Goal: Transaction & Acquisition: Purchase product/service

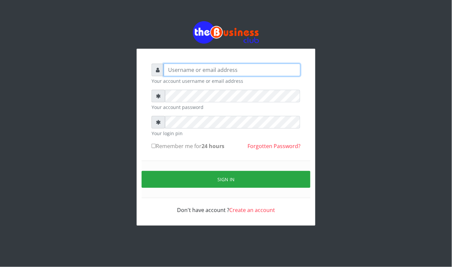
click at [190, 70] on input "text" at bounding box center [232, 70] width 137 height 13
type input "08"
click at [190, 70] on input "08" at bounding box center [232, 70] width 137 height 13
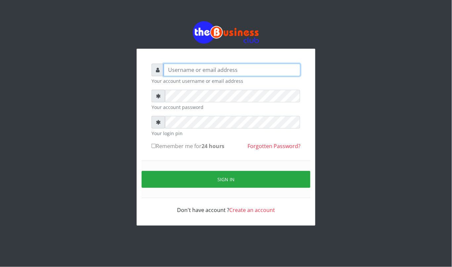
click at [214, 66] on input "text" at bounding box center [232, 70] width 137 height 13
type input "kennyclassy"
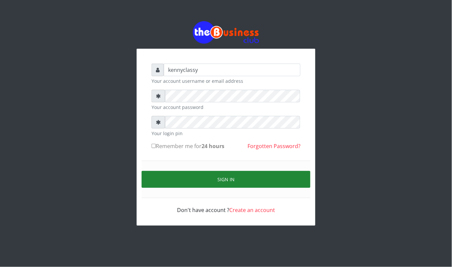
click at [272, 183] on button "Sign in" at bounding box center [226, 179] width 169 height 17
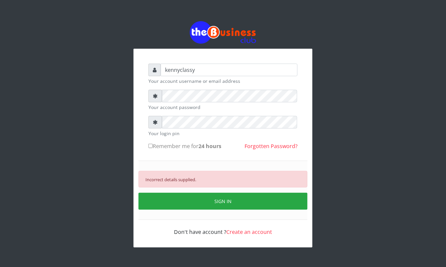
click at [272, 183] on div "Incorrect details supplied." at bounding box center [222, 179] width 169 height 17
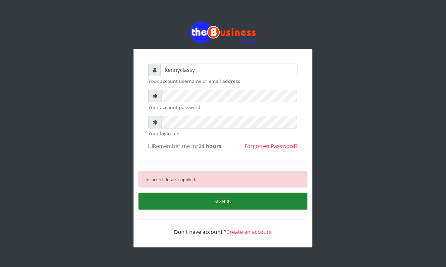
click at [199, 205] on button "SIGN IN" at bounding box center [222, 201] width 169 height 17
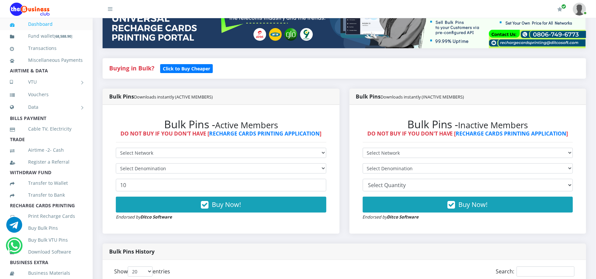
scroll to position [123, 0]
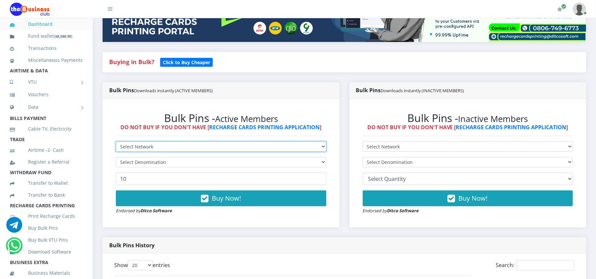
click at [267, 147] on select "Select Network MTN Globacom 9Mobile Airtel" at bounding box center [221, 147] width 211 height 10
select select "Glo"
click at [116, 142] on select "Select Network MTN Globacom 9Mobile Airtel" at bounding box center [221, 147] width 211 height 10
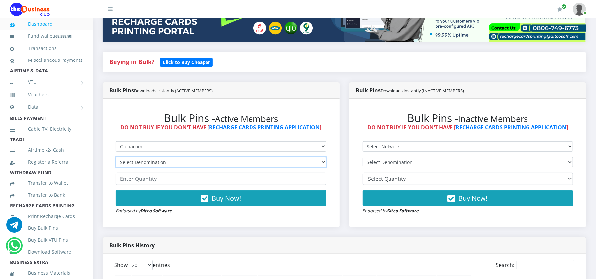
click at [230, 161] on select "Select Denomination Glo NGN100 - ₦96.50 Glo NGN200 - ₦193.00 Glo NGN500 - ₦482.…" at bounding box center [221, 162] width 211 height 10
select select "193-200"
click at [116, 157] on select "Select Denomination Glo NGN100 - ₦96.50 Glo NGN200 - ₦193.00 Glo NGN500 - ₦482.…" at bounding box center [221, 162] width 211 height 10
click at [212, 177] on input "number" at bounding box center [221, 179] width 211 height 13
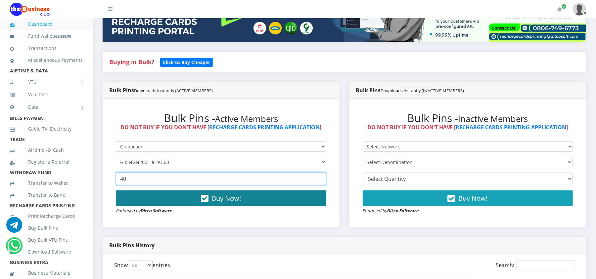
type input "40"
click at [212, 199] on span "Buy Now!" at bounding box center [226, 198] width 29 height 9
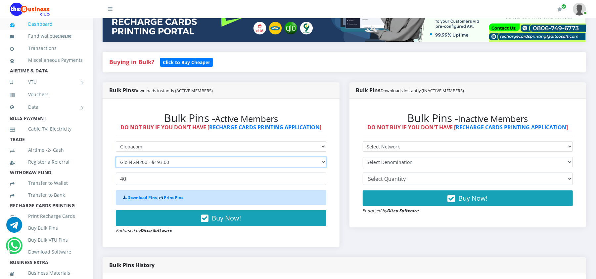
click at [217, 158] on select "Select Denomination Glo NGN100 - ₦96.50 Glo NGN200 - ₦193.00 Glo NGN500 - ₦482.…" at bounding box center [221, 162] width 211 height 10
select select "482.5-500"
click at [116, 157] on select "Select Denomination Glo NGN100 - ₦96.50 Glo NGN200 - ₦193.00 Glo NGN500 - ₦482.…" at bounding box center [221, 162] width 211 height 10
click at [158, 179] on input "40" at bounding box center [221, 179] width 211 height 13
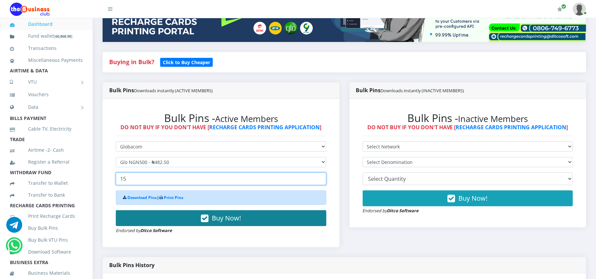
type input "15"
click at [165, 216] on button "Buy Now!" at bounding box center [221, 219] width 211 height 16
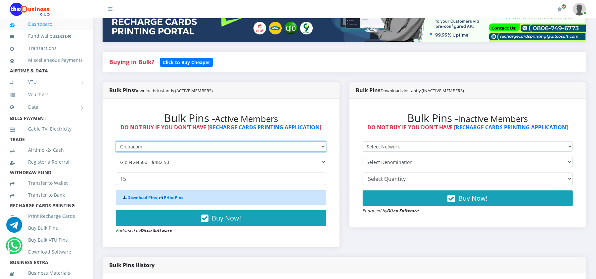
click at [153, 146] on select "Select Network MTN Globacom 9Mobile Airtel" at bounding box center [221, 147] width 211 height 10
select select "Airtel"
click at [116, 142] on select "Select Network MTN Globacom 9Mobile Airtel" at bounding box center [221, 147] width 211 height 10
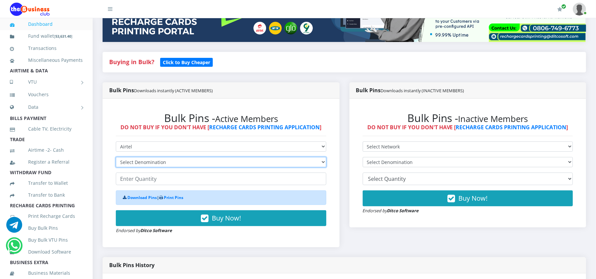
click at [142, 160] on select "Select Denomination Airtel NGN100 - ₦96.37 Airtel NGN200 - ₦192.74 Airtel NGN50…" at bounding box center [221, 162] width 211 height 10
select select "96.37-100"
click at [116, 157] on select "Select Denomination Airtel NGN100 - ₦96.37 Airtel NGN200 - ₦192.74 Airtel NGN50…" at bounding box center [221, 162] width 211 height 10
click at [145, 177] on input "number" at bounding box center [221, 179] width 211 height 13
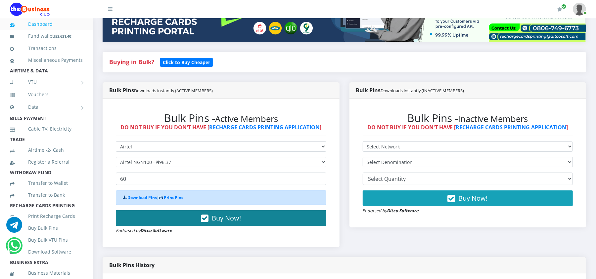
click at [155, 219] on button "Buy Now!" at bounding box center [221, 219] width 211 height 16
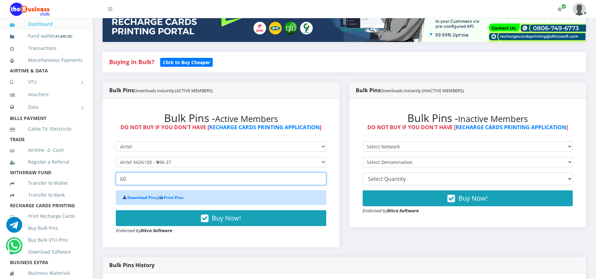
click at [154, 184] on input "60" at bounding box center [221, 179] width 211 height 13
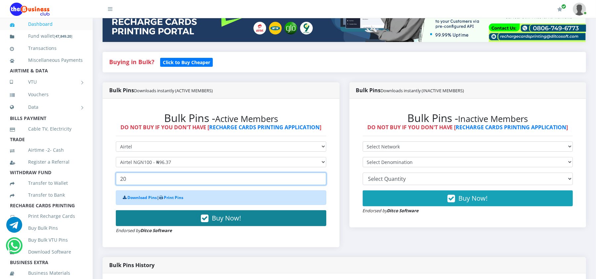
type input "20"
click at [158, 223] on button "Buy Now!" at bounding box center [221, 219] width 211 height 16
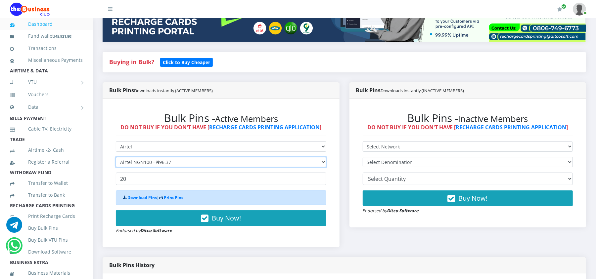
click at [162, 164] on select "Select Denomination Airtel NGN100 - ₦96.37 Airtel NGN200 - ₦192.74 Airtel NGN50…" at bounding box center [221, 162] width 211 height 10
select select "481.85-500"
click at [116, 157] on select "Select Denomination Airtel NGN100 - ₦96.37 Airtel NGN200 - ₦192.74 Airtel NGN50…" at bounding box center [221, 162] width 211 height 10
click at [142, 178] on input "20" at bounding box center [221, 179] width 211 height 13
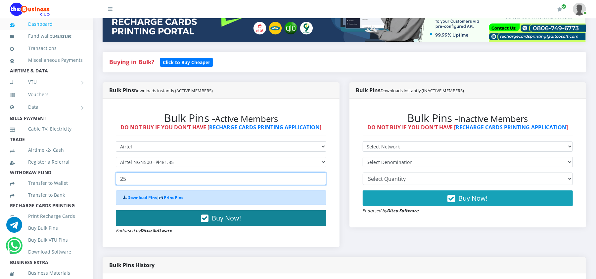
type input "25"
click at [166, 221] on button "Buy Now!" at bounding box center [221, 219] width 211 height 16
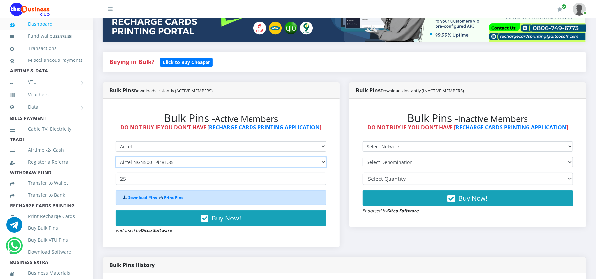
click at [138, 163] on select "Select Denomination Airtel NGN100 - ₦96.37 Airtel NGN200 - ₦192.74 Airtel NGN50…" at bounding box center [221, 162] width 211 height 10
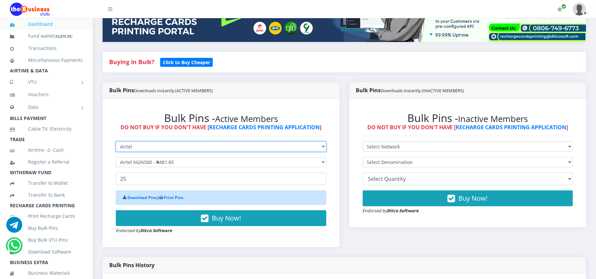
click at [139, 148] on select "Select Network MTN Globacom 9Mobile Airtel" at bounding box center [221, 147] width 211 height 10
select select "MTN"
click at [116, 142] on select "Select Network MTN Globacom 9Mobile Airtel" at bounding box center [221, 147] width 211 height 10
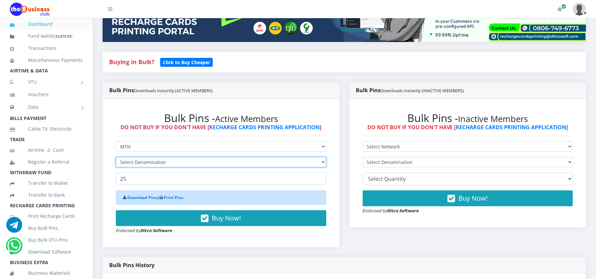
click at [138, 164] on select "Select Denomination" at bounding box center [221, 162] width 211 height 10
click at [116, 157] on select "Select Denomination MTN NGN100 - ₦96.98 MTN NGN200 - ₦193.96 MTN NGN400 - ₦387.…" at bounding box center [221, 162] width 211 height 10
drag, startPoint x: 133, startPoint y: 175, endPoint x: 133, endPoint y: 168, distance: 7.3
click at [133, 168] on form "Select Network MTN Globacom 9Mobile Airtel Select Denomination MTN NGN100 - ₦96…" at bounding box center [221, 188] width 211 height 93
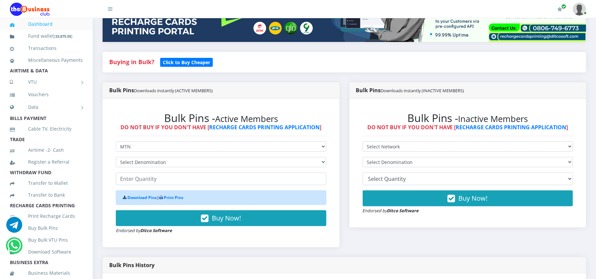
click at [133, 168] on form "Select Network MTN Globacom 9Mobile Airtel Select Denomination MTN NGN100 - ₦96…" at bounding box center [221, 188] width 211 height 93
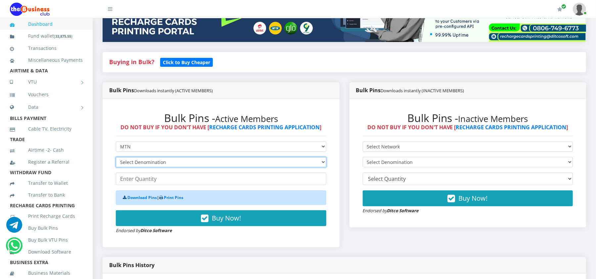
click at [132, 162] on select "Select Denomination MTN NGN100 - ₦96.98 MTN NGN200 - ₦193.96 MTN NGN400 - ₦387.…" at bounding box center [221, 162] width 211 height 10
select select "193.96-200"
click at [116, 157] on select "Select Denomination MTN NGN100 - ₦96.98 MTN NGN200 - ₦193.96 MTN NGN400 - ₦387.…" at bounding box center [221, 162] width 211 height 10
click at [145, 181] on input "number" at bounding box center [221, 179] width 211 height 13
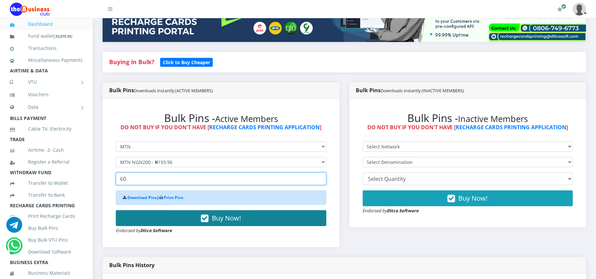
type input "60"
click at [147, 215] on button "Buy Now!" at bounding box center [221, 219] width 211 height 16
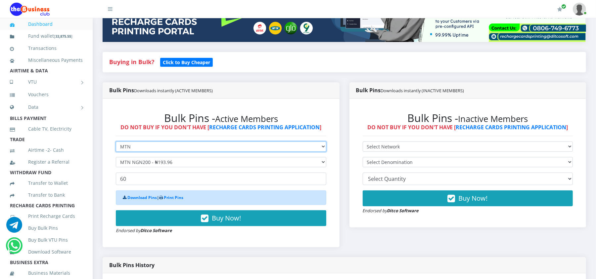
click at [156, 142] on select "Select Network MTN Globacom 9Mobile Airtel" at bounding box center [221, 147] width 211 height 10
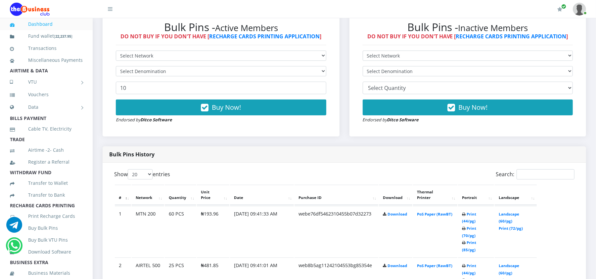
scroll to position [204, 0]
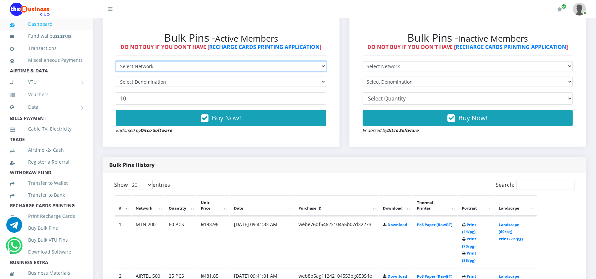
click at [300, 68] on select "Select Network MTN Globacom 9Mobile Airtel" at bounding box center [221, 66] width 211 height 10
select select "Airtel"
click at [116, 62] on select "Select Network MTN Globacom 9Mobile Airtel" at bounding box center [221, 66] width 211 height 10
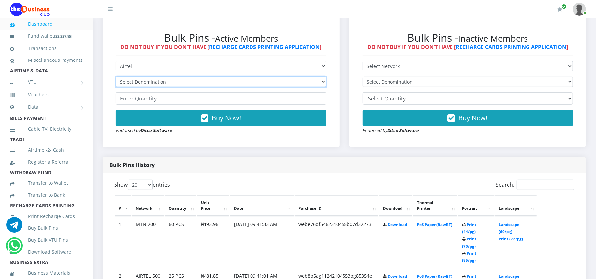
click at [174, 80] on select "Select Denomination Airtel NGN100 - ₦96.37 Airtel NGN200 - ₦192.74 Airtel NGN50…" at bounding box center [221, 82] width 211 height 10
select select "192.74-200"
click at [116, 77] on select "Select Denomination Airtel NGN100 - ₦96.37 Airtel NGN200 - ₦192.74 Airtel NGN50…" at bounding box center [221, 82] width 211 height 10
click at [172, 99] on input "number" at bounding box center [221, 98] width 211 height 13
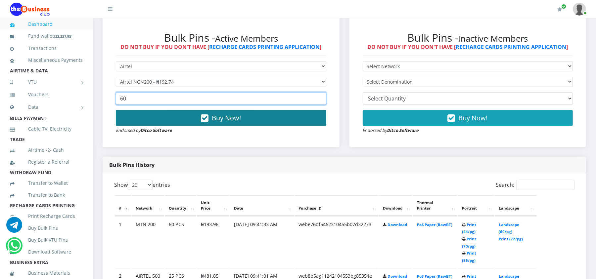
type input "60"
click at [175, 119] on button "Buy Now!" at bounding box center [221, 118] width 211 height 16
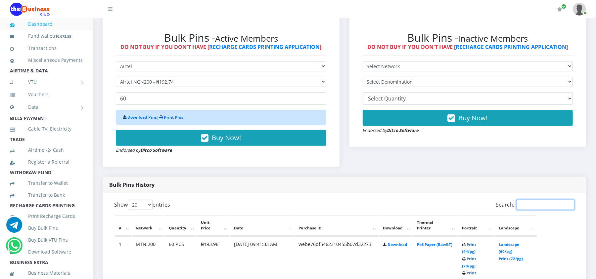
click at [554, 201] on input "Search:" at bounding box center [546, 205] width 58 height 10
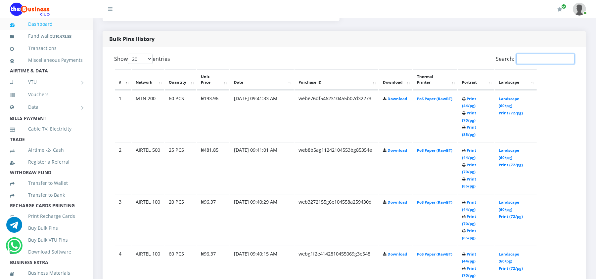
scroll to position [363, 0]
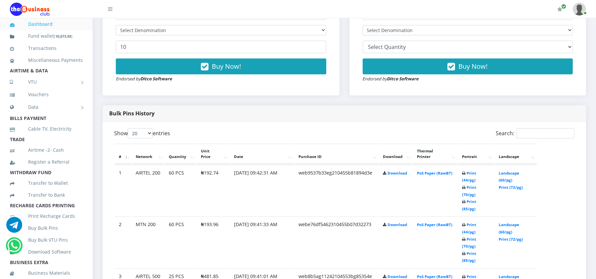
scroll to position [246, 0]
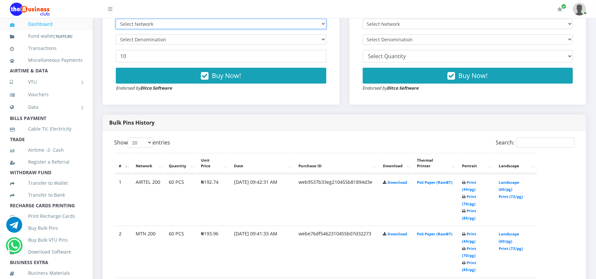
click at [299, 21] on select "Select Network MTN Globacom 9Mobile Airtel" at bounding box center [221, 24] width 211 height 10
select select "MTN"
click at [116, 19] on select "Select Network MTN Globacom 9Mobile Airtel" at bounding box center [221, 24] width 211 height 10
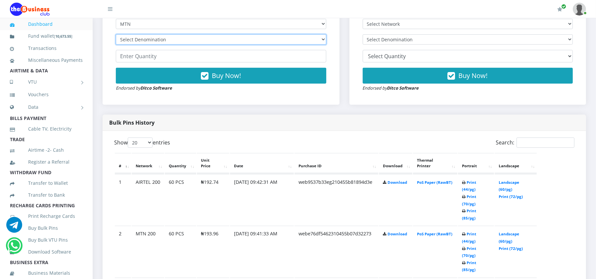
click at [296, 40] on select "Select Denomination MTN NGN100 - ₦96.98 MTN NGN200 - ₦193.96 MTN NGN400 - ₦387.…" at bounding box center [221, 39] width 211 height 10
select select "96.98-100"
click at [116, 35] on select "Select Denomination MTN NGN100 - ₦96.98 MTN NGN200 - ₦193.96 MTN NGN400 - ₦387.…" at bounding box center [221, 39] width 211 height 10
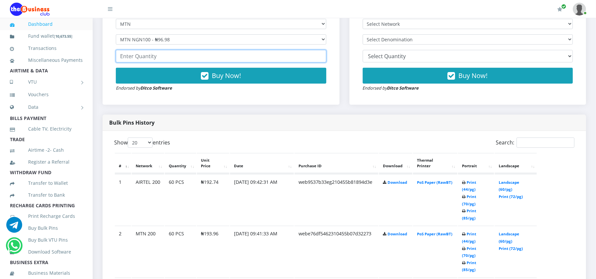
click at [282, 61] on input "number" at bounding box center [221, 56] width 211 height 13
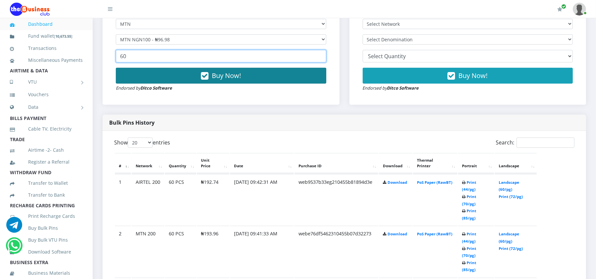
type input "60"
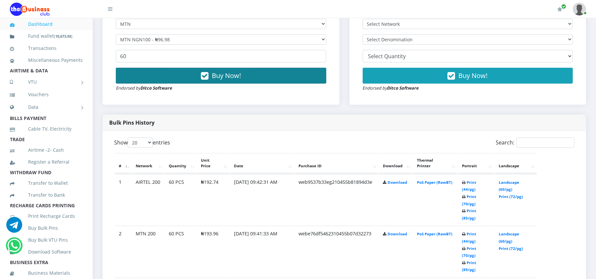
click at [282, 76] on button "Buy Now!" at bounding box center [221, 76] width 211 height 16
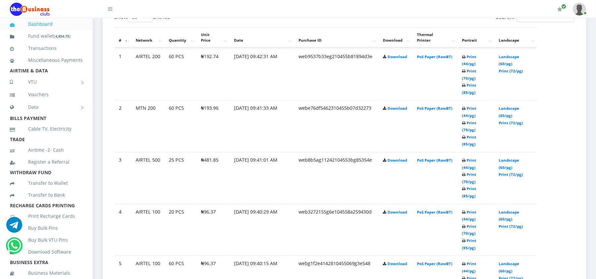
scroll to position [387, 0]
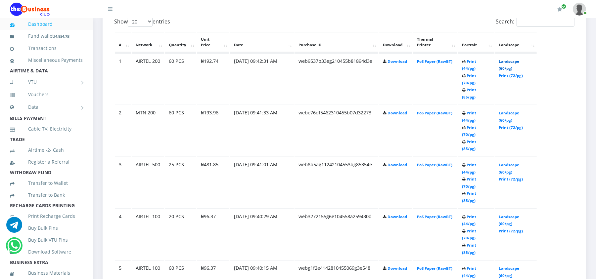
click at [502, 62] on link "Landscape (60/pg)" at bounding box center [509, 65] width 21 height 12
click at [508, 60] on link "Landscape (60/pg)" at bounding box center [509, 65] width 21 height 12
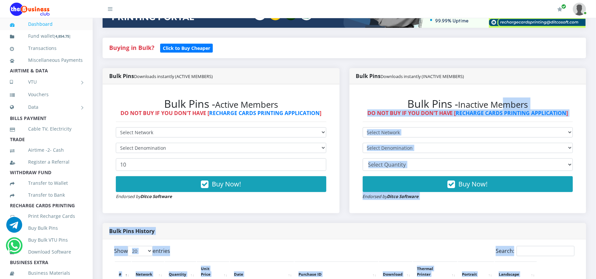
drag, startPoint x: 505, startPoint y: 241, endPoint x: 602, endPoint y: 297, distance: 112.3
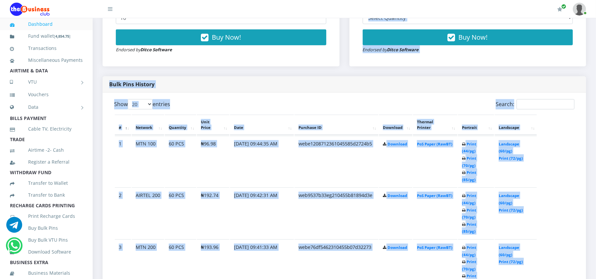
scroll to position [289, 0]
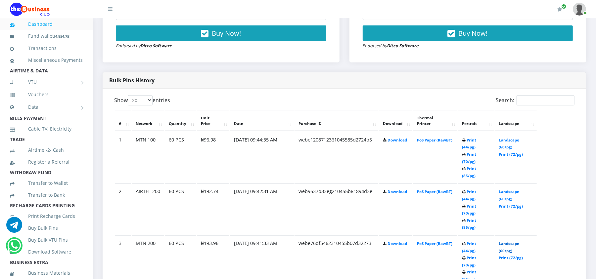
click at [509, 241] on link "Landscape (60/pg)" at bounding box center [509, 247] width 21 height 12
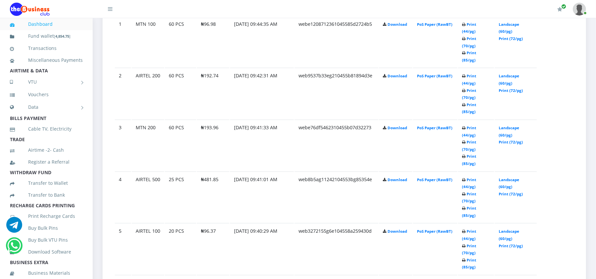
scroll to position [412, 0]
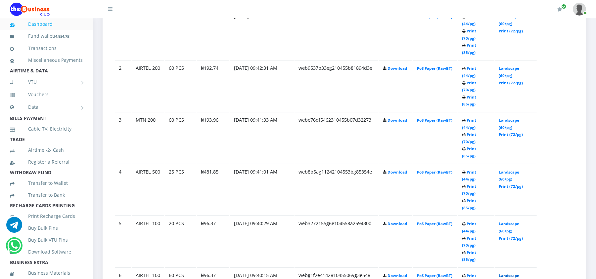
click at [503, 273] on link "Landscape (60/pg)" at bounding box center [509, 279] width 21 height 12
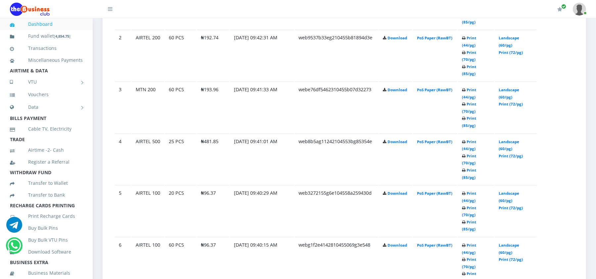
scroll to position [412, 0]
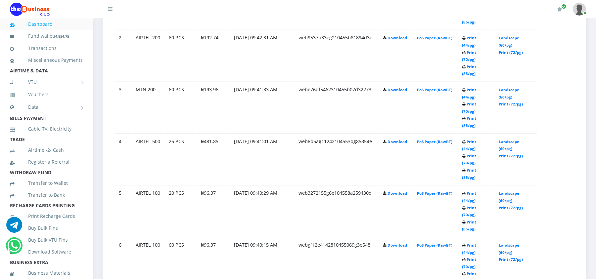
scroll to position [412, 0]
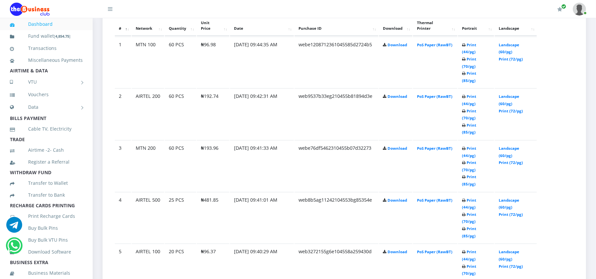
scroll to position [412, 0]
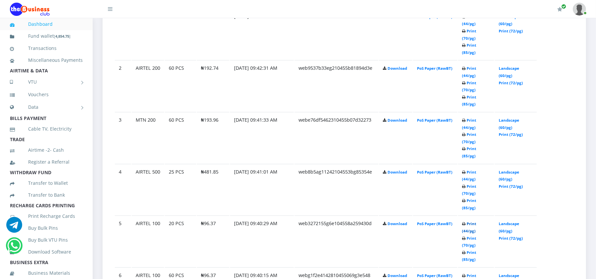
click at [476, 221] on link "Print (44/pg)" at bounding box center [469, 227] width 14 height 12
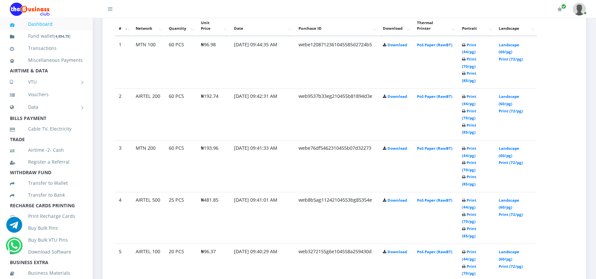
scroll to position [412, 0]
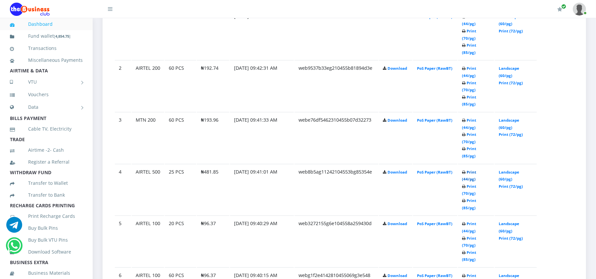
click at [476, 170] on link "Print (44/pg)" at bounding box center [469, 176] width 14 height 12
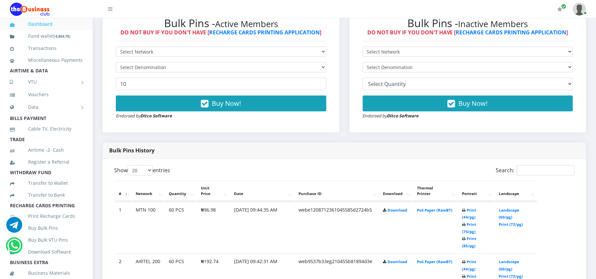
scroll to position [207, 0]
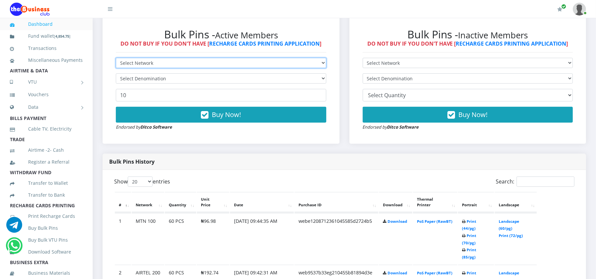
click at [151, 62] on select "Select Network MTN Globacom 9Mobile Airtel" at bounding box center [221, 63] width 211 height 10
select select "MTN"
click at [116, 58] on select "Select Network MTN Globacom 9Mobile Airtel" at bounding box center [221, 63] width 211 height 10
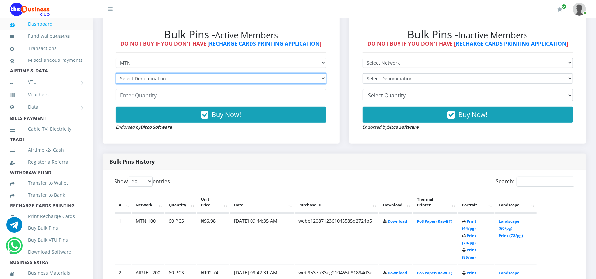
click at [146, 79] on select "Select Denomination MTN NGN100 - ₦96.98 MTN NGN200 - ₦193.96 MTN NGN400 - ₦387.…" at bounding box center [221, 78] width 211 height 10
select select "193.96-200"
click at [116, 73] on select "Select Denomination MTN NGN100 - ₦96.98 MTN NGN200 - ₦193.96 MTN NGN400 - ₦387.…" at bounding box center [221, 78] width 211 height 10
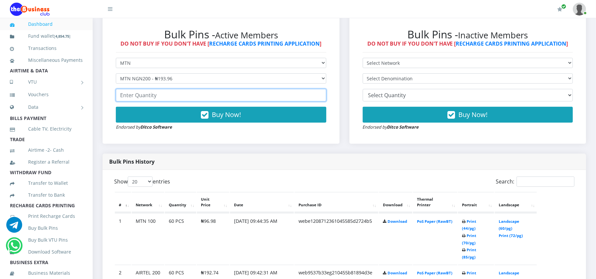
click at [135, 95] on input "number" at bounding box center [221, 95] width 211 height 13
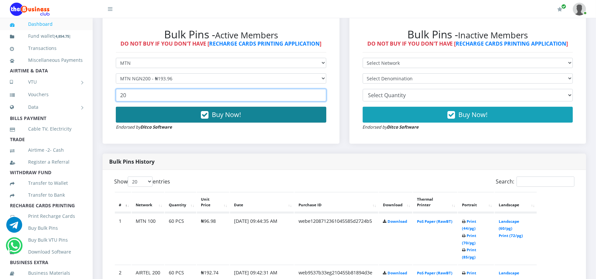
type input "20"
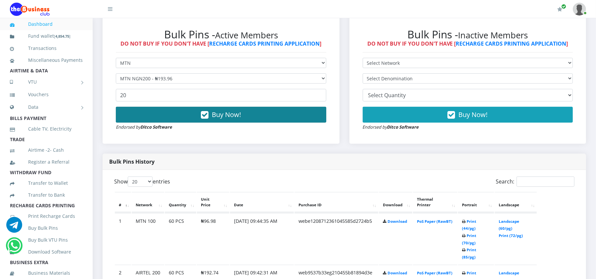
click at [134, 113] on button "Buy Now!" at bounding box center [221, 115] width 211 height 16
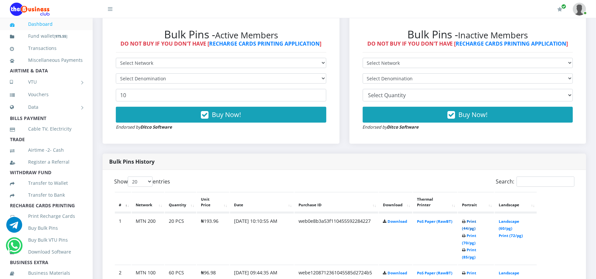
click at [476, 222] on link "Print (44/pg)" at bounding box center [469, 225] width 14 height 12
